Goal: Find specific page/section: Find specific page/section

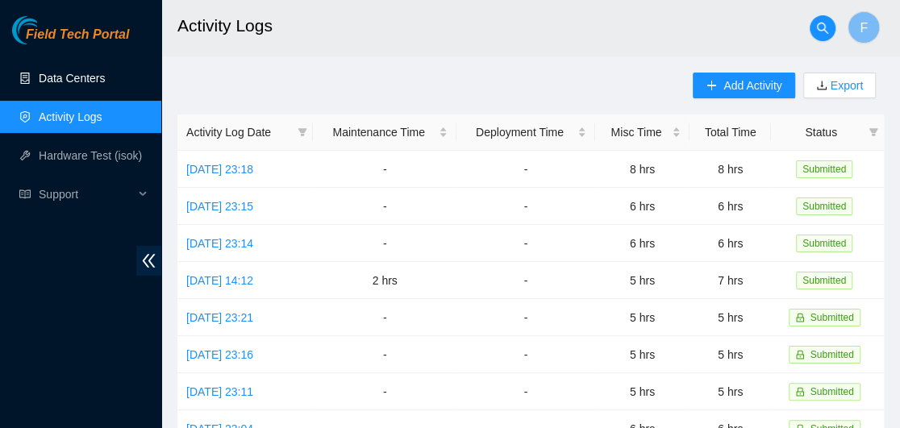
click at [60, 79] on link "Data Centers" at bounding box center [72, 78] width 66 height 13
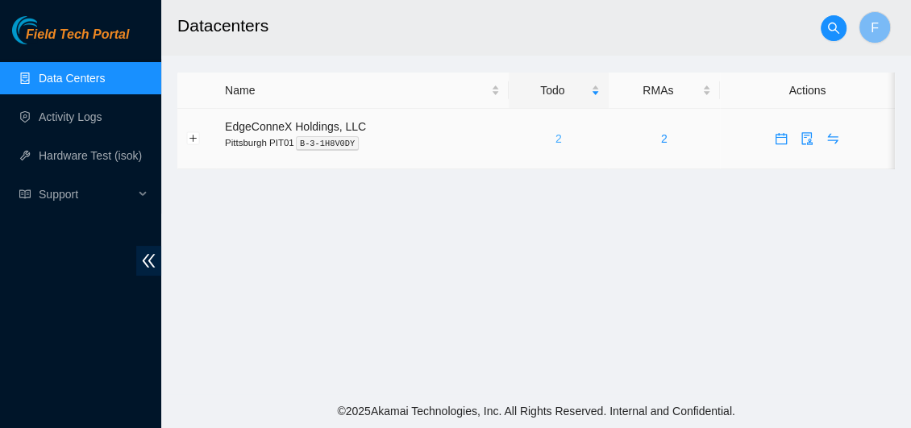
click at [556, 138] on link "2" at bounding box center [559, 138] width 6 height 13
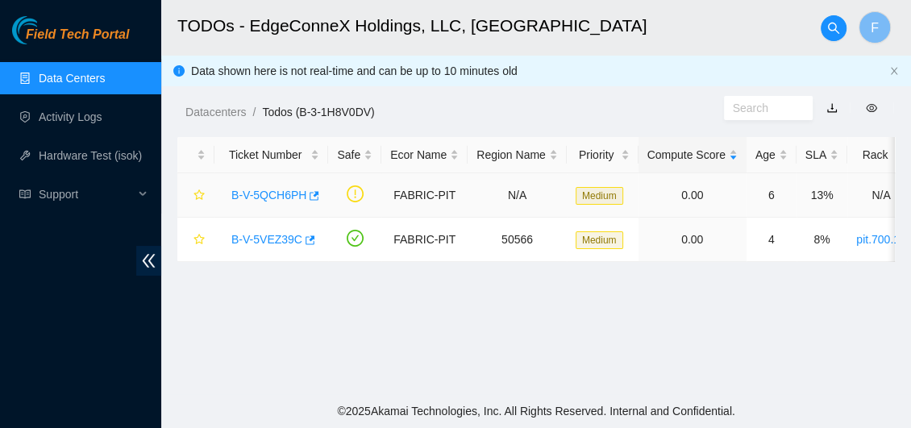
click at [277, 196] on link "B-V-5QCH6PH" at bounding box center [268, 195] width 75 height 13
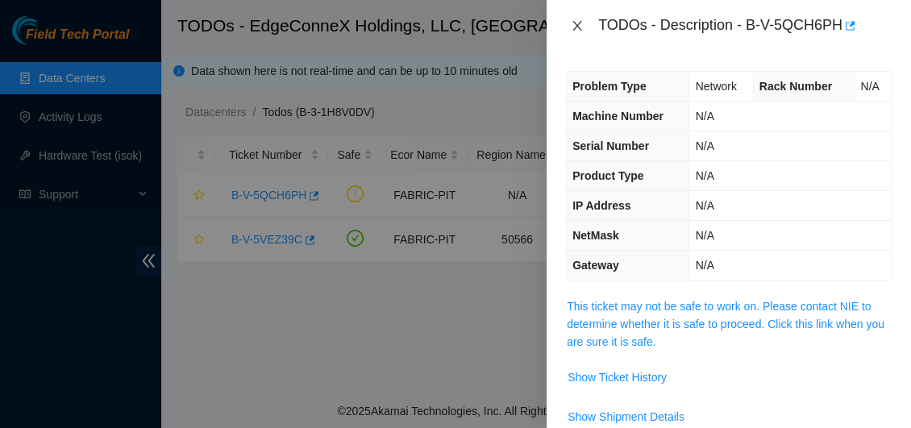
click at [577, 23] on icon "close" at bounding box center [577, 25] width 13 height 13
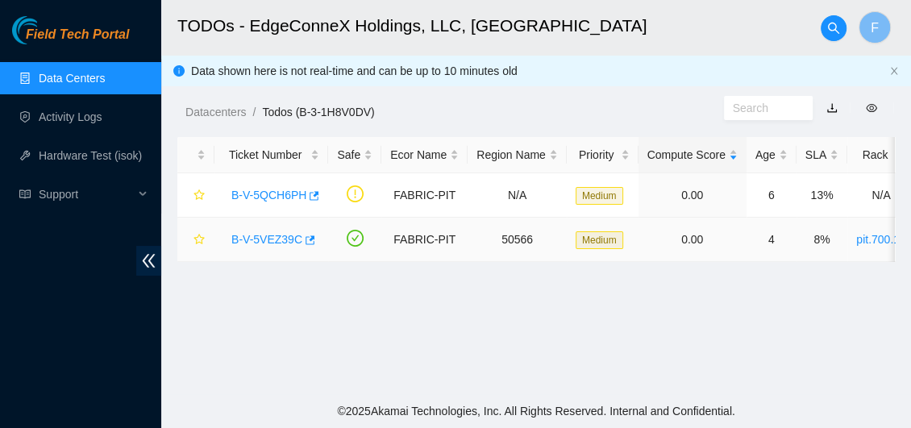
click at [283, 239] on link "B-V-5VEZ39C" at bounding box center [266, 239] width 71 height 13
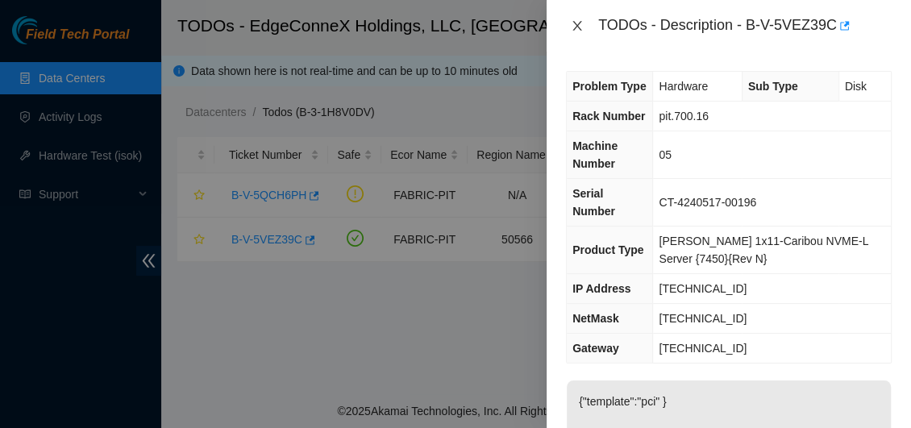
click at [576, 25] on icon "close" at bounding box center [576, 26] width 9 height 10
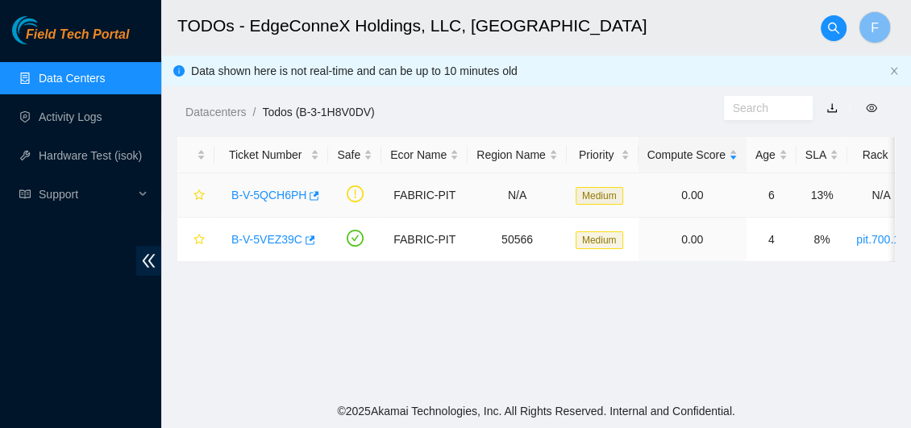
click at [280, 194] on link "B-V-5QCH6PH" at bounding box center [268, 195] width 75 height 13
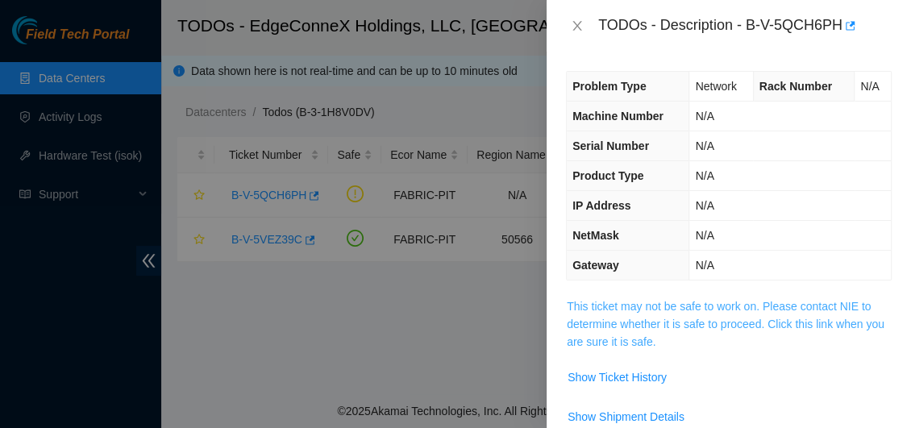
click at [691, 312] on link "This ticket may not be safe to work on. Please contact NIE to determine whether…" at bounding box center [726, 324] width 318 height 48
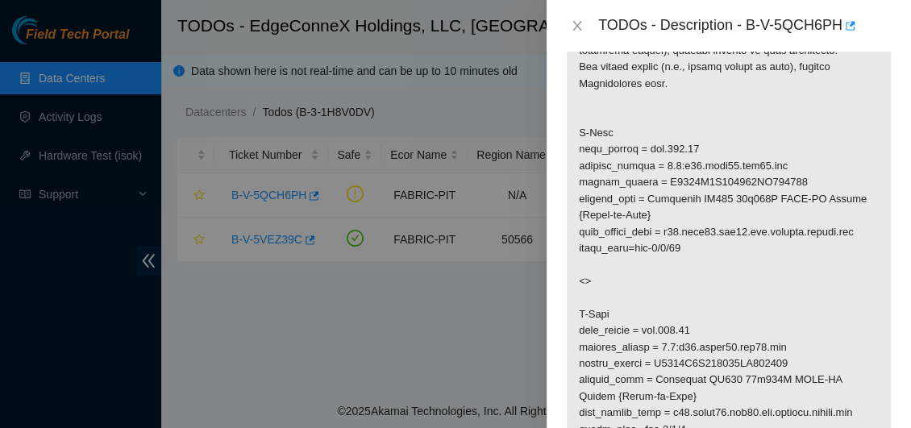
scroll to position [385, 0]
